Goal: Task Accomplishment & Management: Complete application form

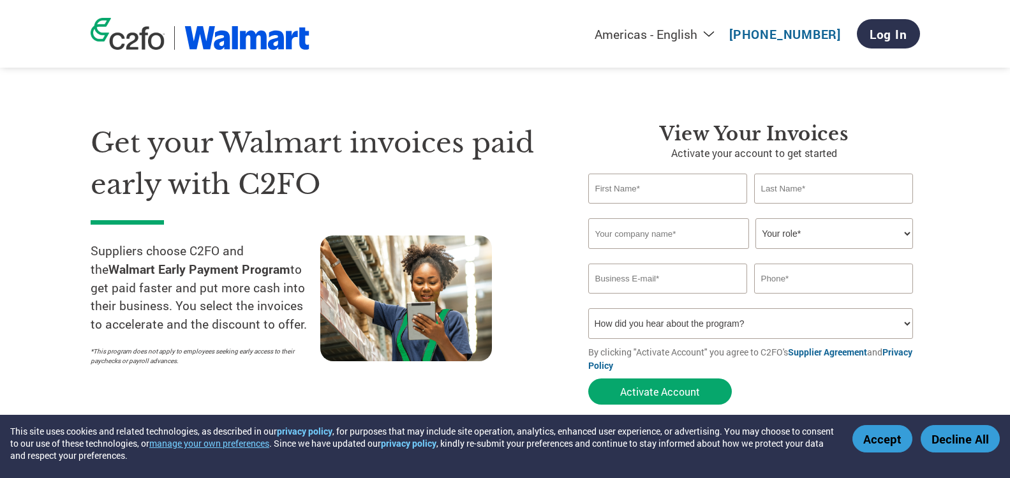
click at [689, 181] on input "text" at bounding box center [667, 188] width 159 height 30
type input "[PERSON_NAME]"
type input "Conimar"
select select "ACCOUNTS_RECEIVABLE"
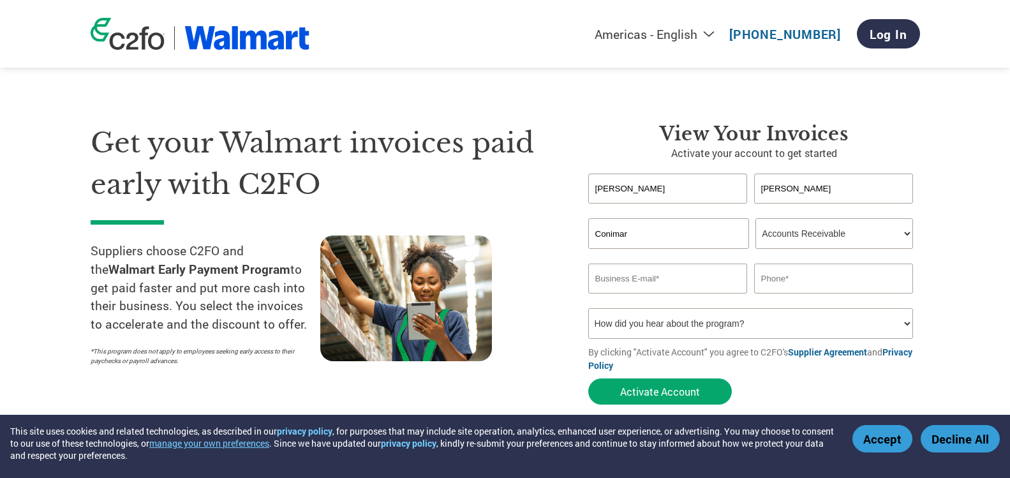
click option "Accounts Receivable" at bounding box center [0, 0] width 0 height 0
click at [654, 281] on input "email" at bounding box center [667, 278] width 159 height 30
type input "[EMAIL_ADDRESS][DOMAIN_NAME]"
click at [520, 159] on h1 "Get your Walmart invoices paid early with C2FO" at bounding box center [320, 163] width 459 height 82
click at [773, 277] on input "text" at bounding box center [833, 278] width 159 height 30
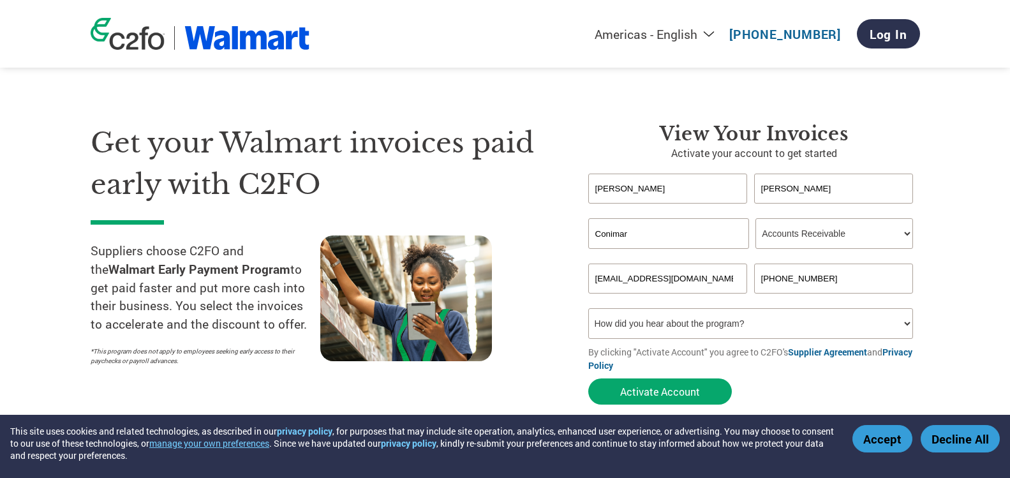
type input "[PHONE_NUMBER]"
select select "Other"
click option "Other" at bounding box center [0, 0] width 0 height 0
click at [658, 393] on button "Activate Account" at bounding box center [659, 391] width 143 height 26
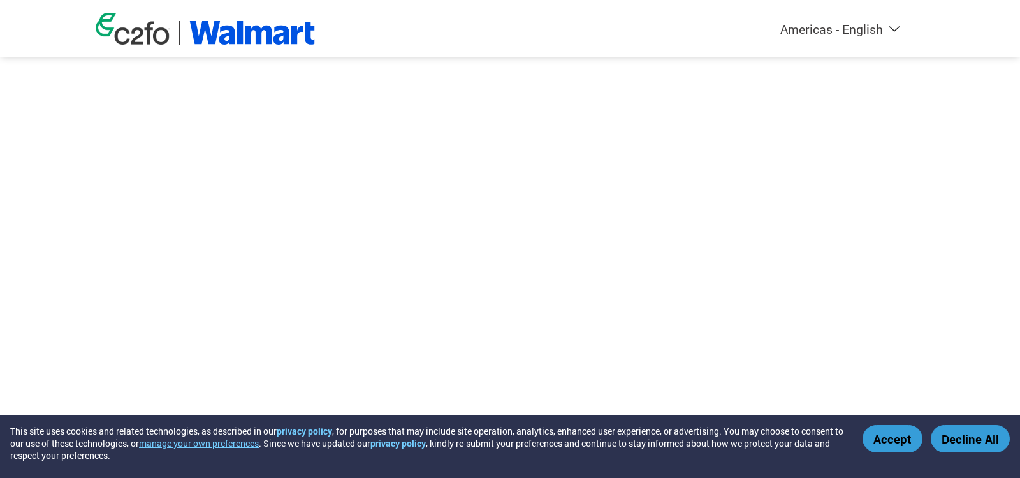
click at [888, 441] on button "Accept" at bounding box center [893, 438] width 60 height 27
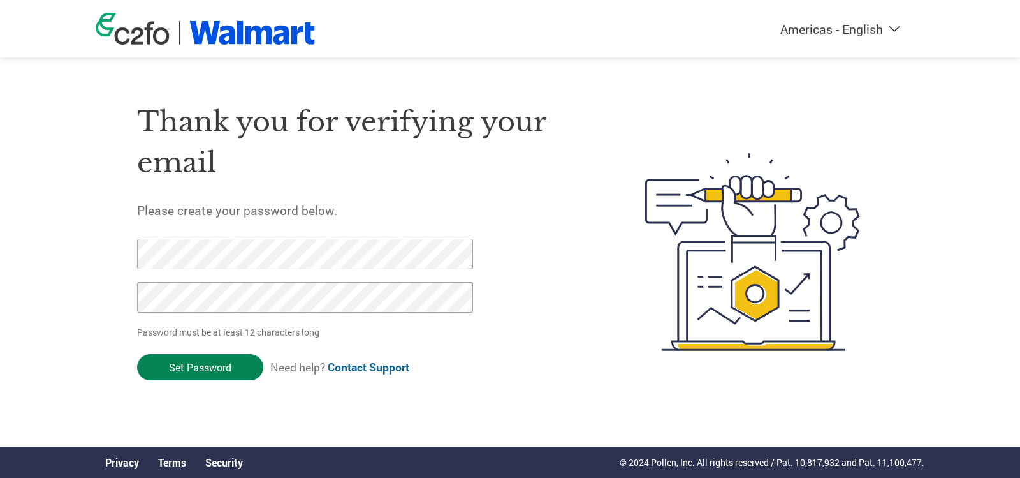
click at [189, 363] on input "Set Password" at bounding box center [200, 367] width 126 height 26
click at [184, 367] on input "Set Password" at bounding box center [200, 365] width 126 height 25
